Goal: Information Seeking & Learning: Learn about a topic

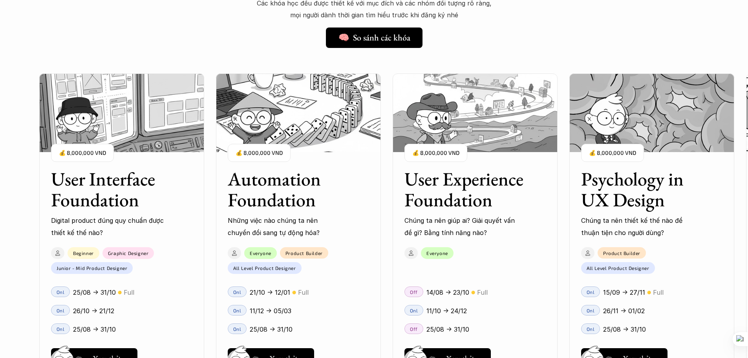
scroll to position [668, 0]
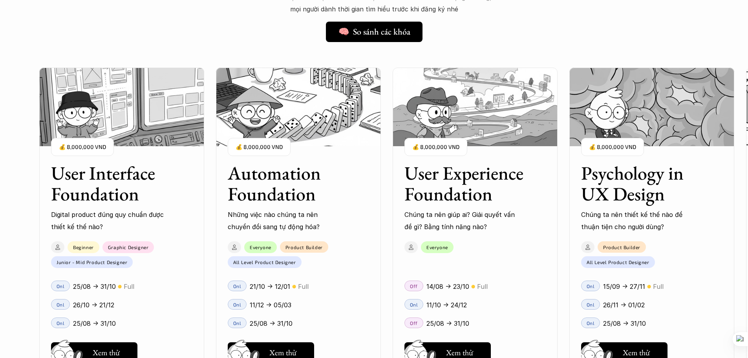
click at [371, 210] on div "Automation Foundation Những việc nào chúng ta nên chuyển đổi sang tự động hóa? …" at bounding box center [298, 192] width 165 height 82
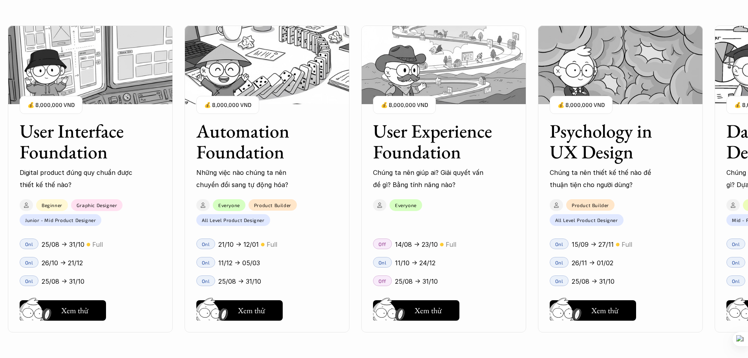
scroll to position [825, 0]
click at [319, 189] on div "User Interface Foundation Digital product đúng quy chuẩn được thiết kế thế nào?…" at bounding box center [374, 179] width 670 height 358
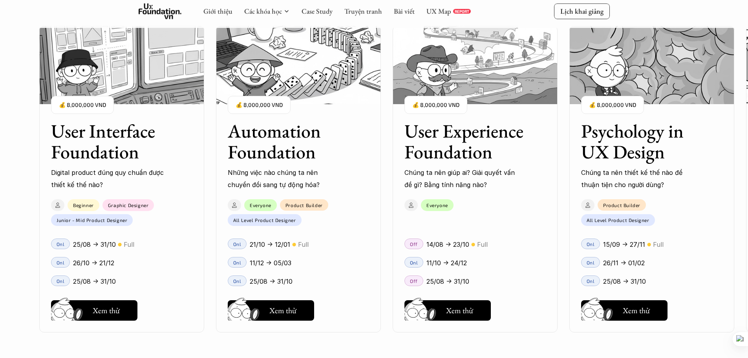
scroll to position [746, 0]
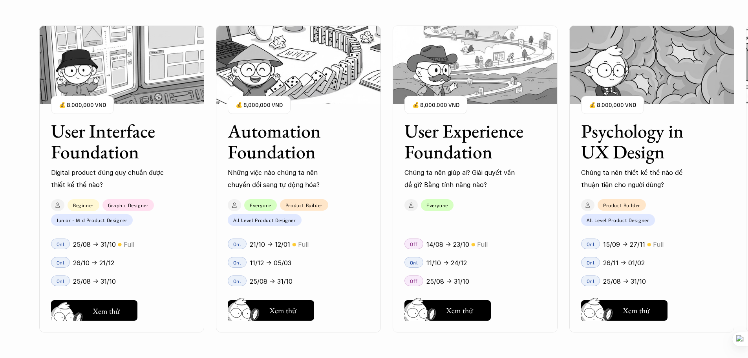
click at [94, 312] on div "User Interface Foundation Digital product đúng quy chuẩn được thiết kế thế nào?…" at bounding box center [374, 179] width 670 height 358
click at [110, 312] on div "User Interface Foundation Digital product đúng quy chuẩn được thiết kế thế nào?…" at bounding box center [374, 179] width 670 height 358
click at [61, 310] on div "01 02 03 04 05 06" at bounding box center [39, 179] width 79 height 358
click at [116, 185] on div "User Interface Foundation Digital product đúng quy chuẩn được thiết kế thế nào?…" at bounding box center [374, 179] width 670 height 358
drag, startPoint x: 74, startPoint y: 178, endPoint x: 68, endPoint y: 200, distance: 22.1
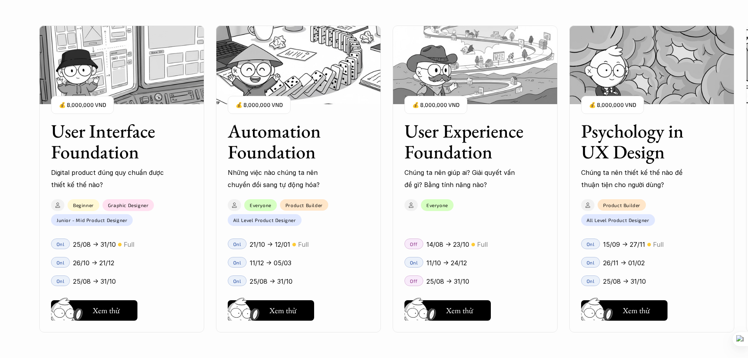
click at [73, 180] on div "01 02 03 04 05 06" at bounding box center [39, 179] width 79 height 358
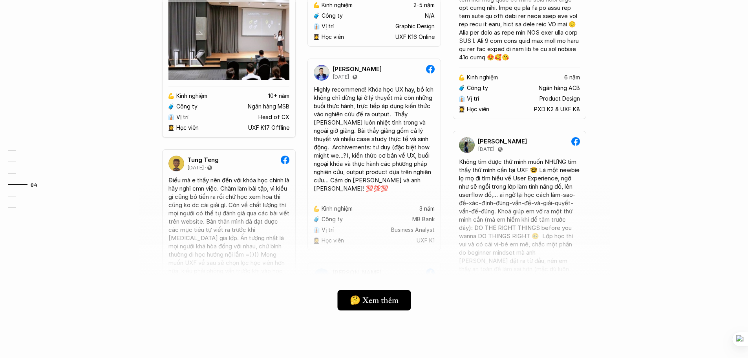
scroll to position [2121, 0]
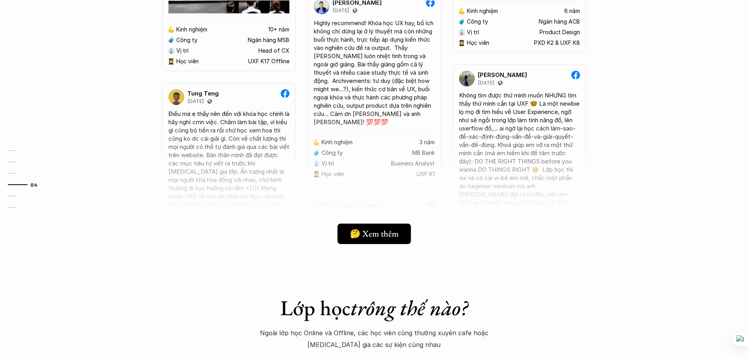
drag, startPoint x: 261, startPoint y: 156, endPoint x: 275, endPoint y: 180, distance: 28.2
click at [275, 180] on div at bounding box center [374, 187] width 471 height 138
click at [260, 154] on div at bounding box center [374, 187] width 471 height 138
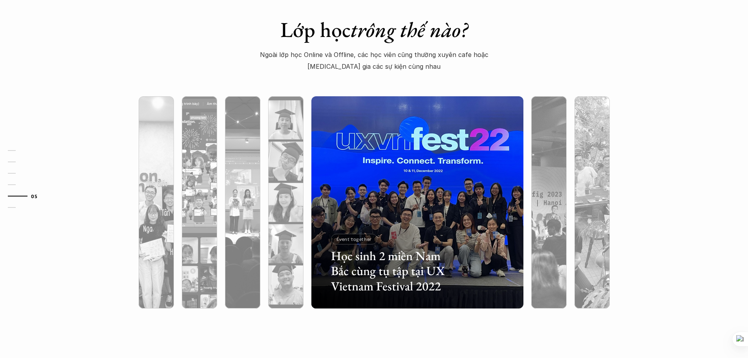
scroll to position [2436, 0]
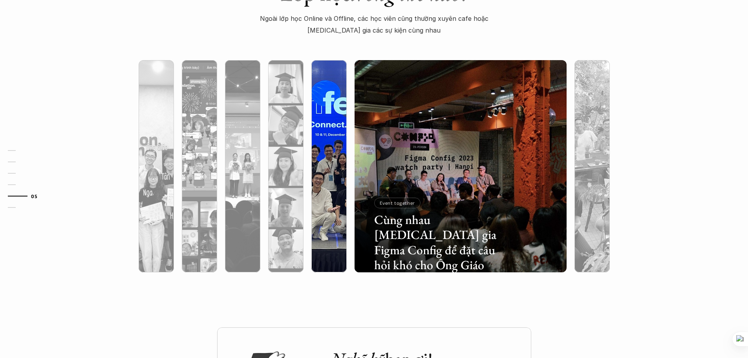
click at [331, 150] on div at bounding box center [329, 208] width 35 height 128
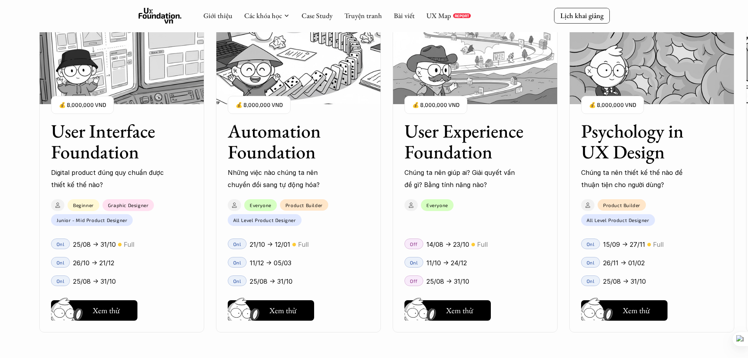
scroll to position [707, 0]
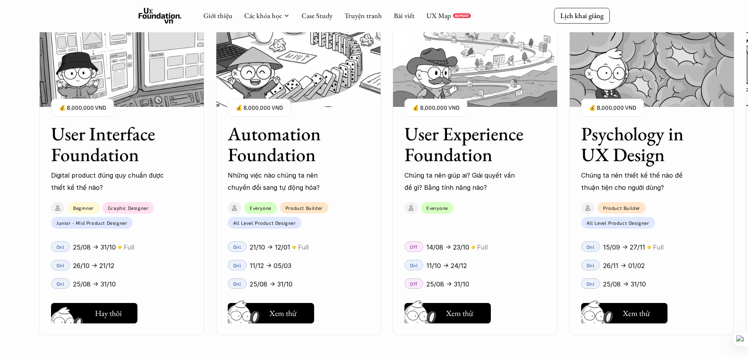
click at [96, 310] on h5 "Xem thử" at bounding box center [107, 315] width 29 height 11
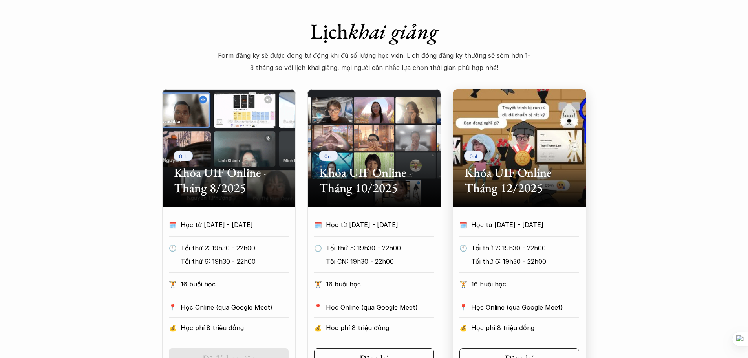
scroll to position [314, 0]
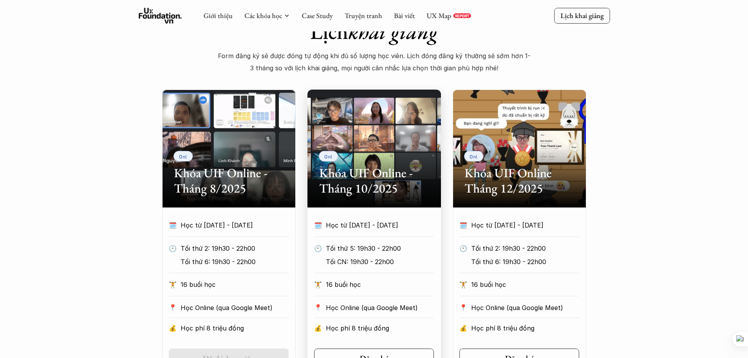
click at [391, 225] on p "Học từ [DATE] - [DATE]" at bounding box center [373, 225] width 94 height 12
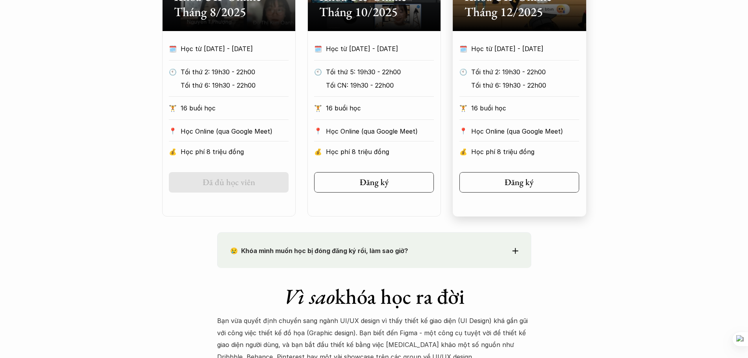
scroll to position [550, 0]
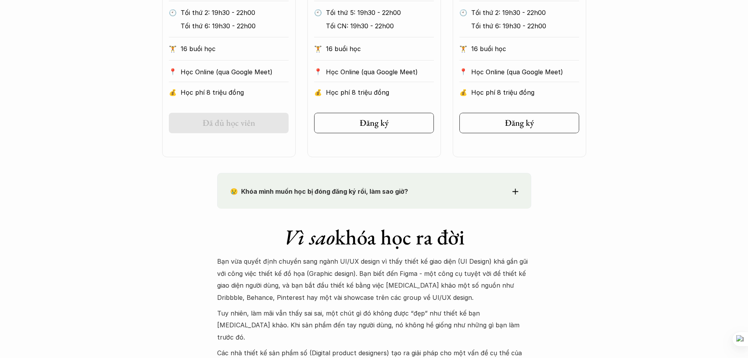
drag, startPoint x: 285, startPoint y: 188, endPoint x: 426, endPoint y: 195, distance: 141.2
click at [426, 195] on p "😢 Khóa mình muốn học bị đóng đăng ký rồi, làm sao giờ?" at bounding box center [360, 191] width 260 height 12
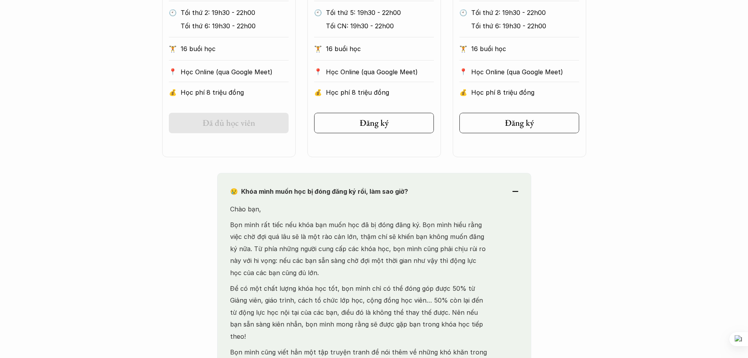
click at [369, 188] on strong "😢 Khóa mình muốn học bị đóng đăng ký rồi, làm sao giờ?" at bounding box center [319, 191] width 178 height 8
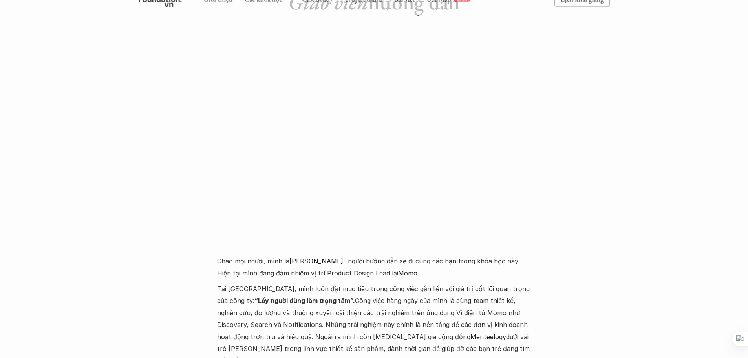
scroll to position [1861, 0]
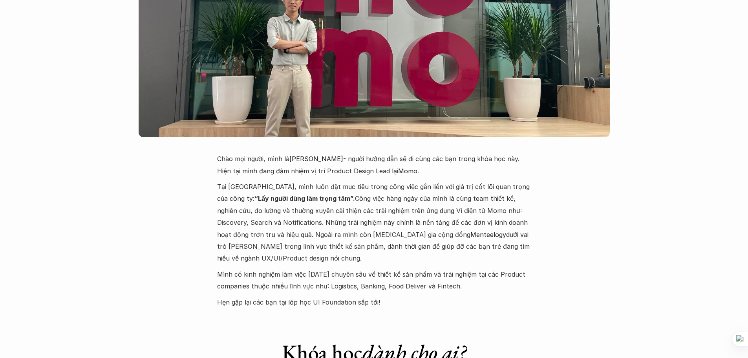
drag, startPoint x: 473, startPoint y: 191, endPoint x: 475, endPoint y: 215, distance: 24.4
click at [475, 215] on p "Tại [GEOGRAPHIC_DATA], mình luôn đặt mục tiêu trong công việc gắn liền với giá …" at bounding box center [374, 223] width 314 height 84
click at [477, 205] on p "Tại [GEOGRAPHIC_DATA], mình luôn đặt mục tiêu trong công việc gắn liền với giá …" at bounding box center [374, 223] width 314 height 84
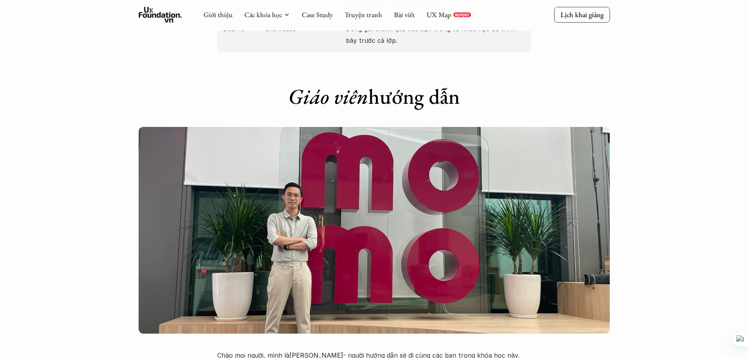
scroll to position [1822, 0]
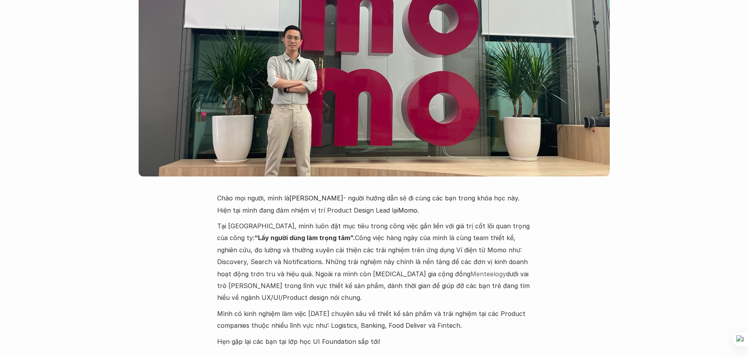
drag, startPoint x: 312, startPoint y: 215, endPoint x: 365, endPoint y: 235, distance: 56.7
click at [365, 235] on p "Tại [GEOGRAPHIC_DATA], mình luôn đặt mục tiêu trong công việc gắn liền với giá …" at bounding box center [374, 262] width 314 height 84
click at [366, 229] on p "Tại [GEOGRAPHIC_DATA], mình luôn đặt mục tiêu trong công việc gắn liền với giá …" at bounding box center [374, 262] width 314 height 84
drag, startPoint x: 367, startPoint y: 216, endPoint x: 379, endPoint y: 237, distance: 23.9
click at [379, 237] on p "Tại [GEOGRAPHIC_DATA], mình luôn đặt mục tiêu trong công việc gắn liền với giá …" at bounding box center [374, 262] width 314 height 84
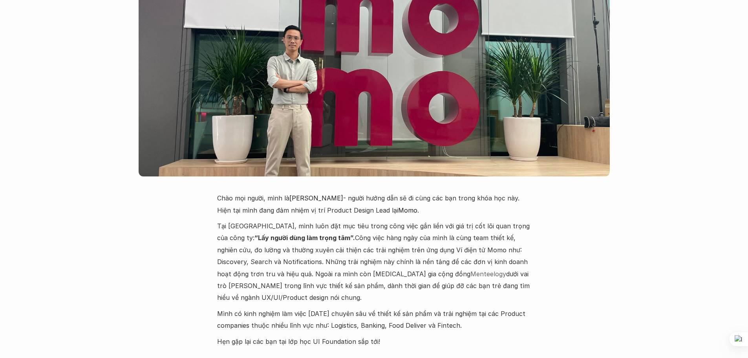
click at [471, 270] on span "Menteelogy" at bounding box center [489, 274] width 36 height 8
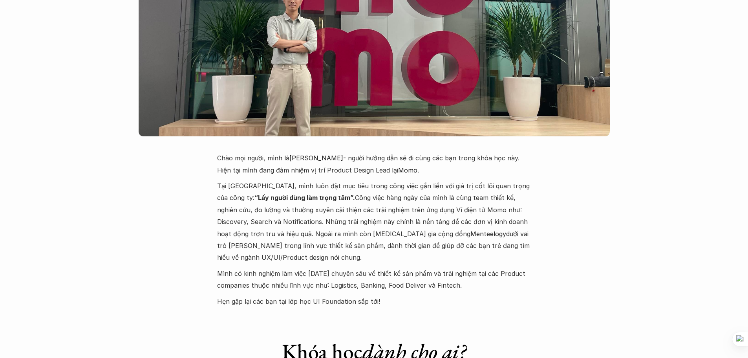
scroll to position [1940, 0]
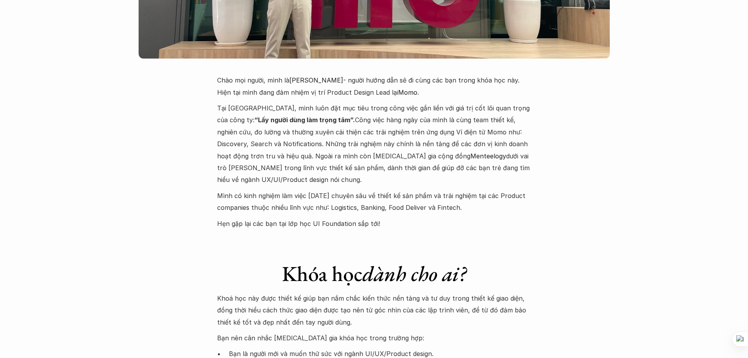
drag, startPoint x: 343, startPoint y: 175, endPoint x: 208, endPoint y: 147, distance: 137.3
click at [339, 190] on p "Mình có kinh nghiệm làm việc [DATE] chuyên sâu về thiết kế sản phẩm và trải ngh…" at bounding box center [374, 202] width 314 height 24
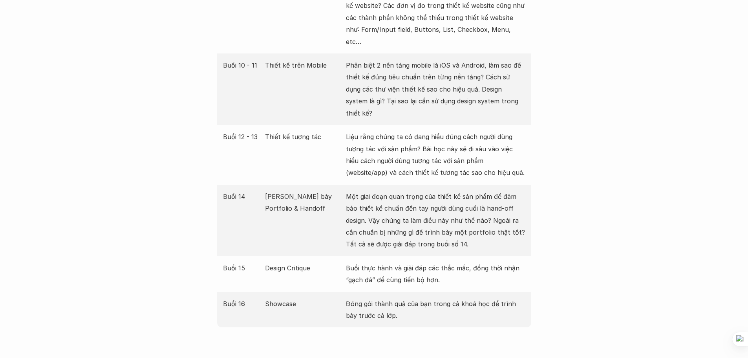
scroll to position [1547, 0]
